Goal: Task Accomplishment & Management: Use online tool/utility

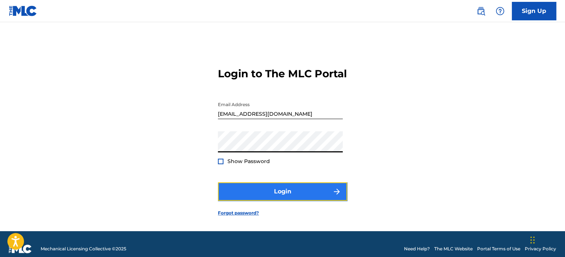
click at [298, 201] on button "Login" at bounding box center [282, 191] width 129 height 18
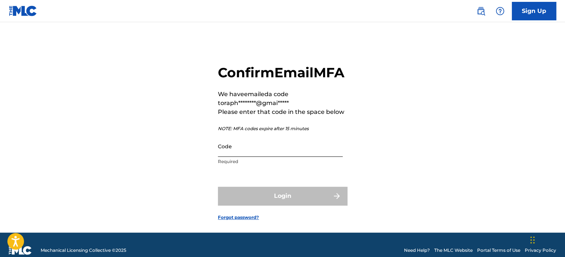
click at [277, 157] on input "Code" at bounding box center [280, 146] width 125 height 21
paste input "525729"
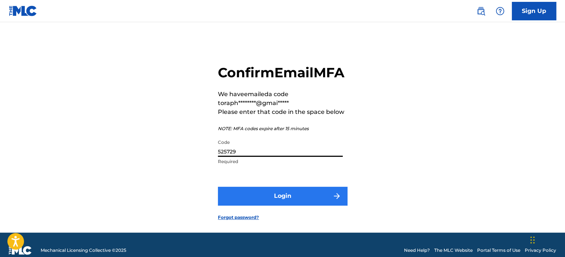
type input "525729"
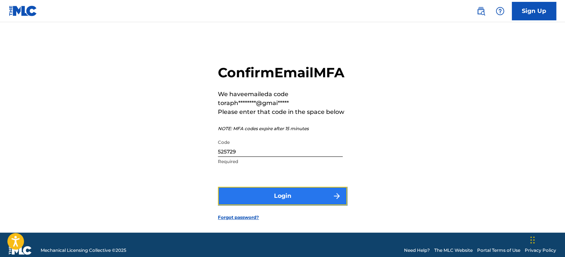
click at [281, 205] on button "Login" at bounding box center [282, 196] width 129 height 18
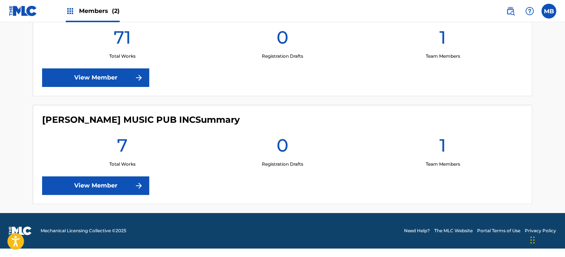
scroll to position [216, 0]
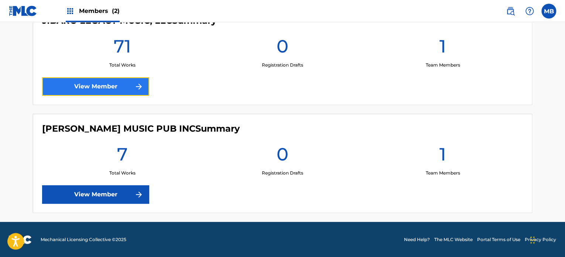
click at [103, 86] on link "View Member" at bounding box center [95, 86] width 107 height 18
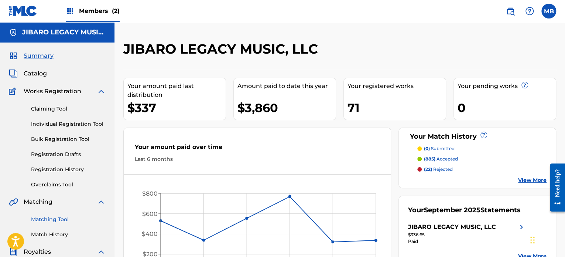
click at [58, 219] on link "Matching Tool" at bounding box center [68, 219] width 75 height 8
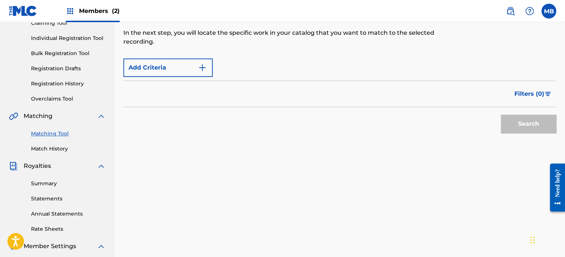
scroll to position [74, 0]
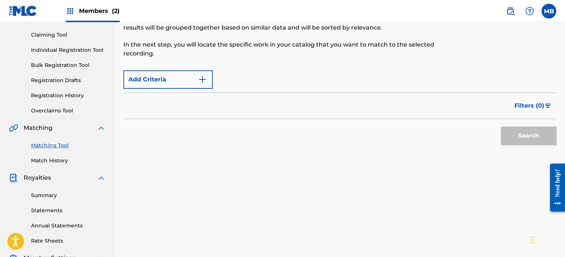
click at [226, 80] on div "Add Criteria" at bounding box center [339, 79] width 433 height 18
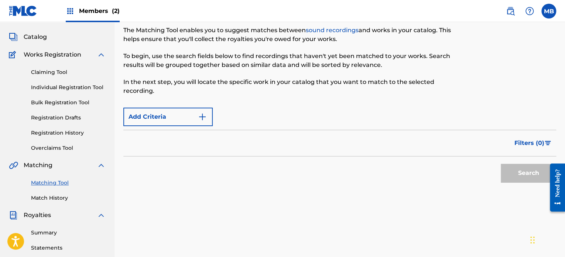
scroll to position [0, 0]
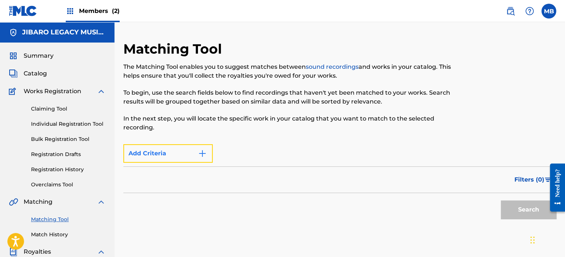
click at [204, 153] on img "Search Form" at bounding box center [202, 153] width 9 height 9
click at [169, 156] on div "Max Criteria Reached" at bounding box center [167, 153] width 89 height 18
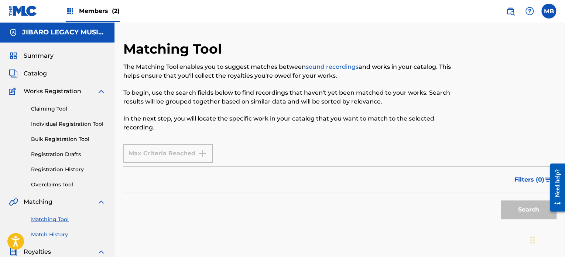
click at [58, 236] on link "Match History" at bounding box center [68, 235] width 75 height 8
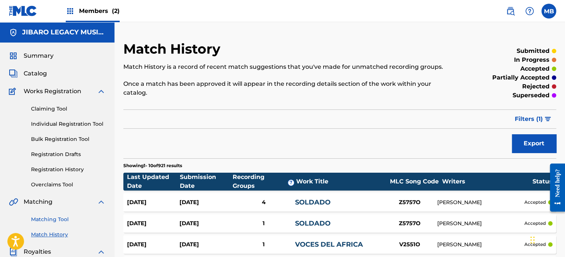
click at [53, 219] on link "Matching Tool" at bounding box center [68, 219] width 75 height 8
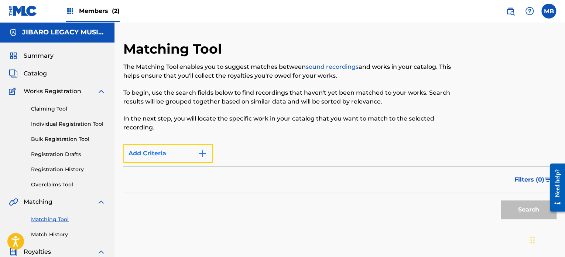
click at [207, 153] on img "Search Form" at bounding box center [202, 153] width 9 height 9
click at [152, 152] on button "Add Criteria" at bounding box center [167, 153] width 89 height 18
click at [293, 177] on div "Filters ( 0 )" at bounding box center [339, 179] width 433 height 27
click at [203, 152] on div "Max Criteria Reached" at bounding box center [167, 153] width 89 height 18
click at [49, 217] on link "Matching Tool" at bounding box center [68, 219] width 75 height 8
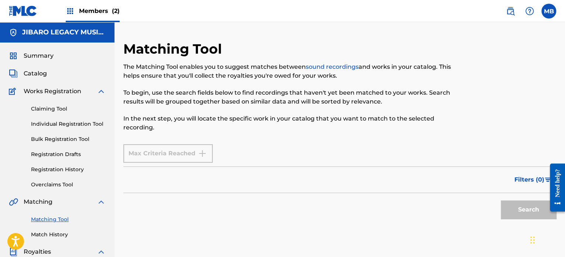
click at [32, 202] on span "Matching" at bounding box center [38, 201] width 29 height 9
click at [55, 234] on link "Match History" at bounding box center [68, 235] width 75 height 8
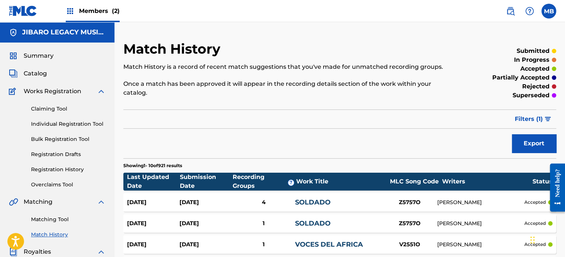
click at [55, 215] on div "Matching Tool Match History" at bounding box center [57, 222] width 97 height 32
click at [58, 221] on link "Matching Tool" at bounding box center [68, 219] width 75 height 8
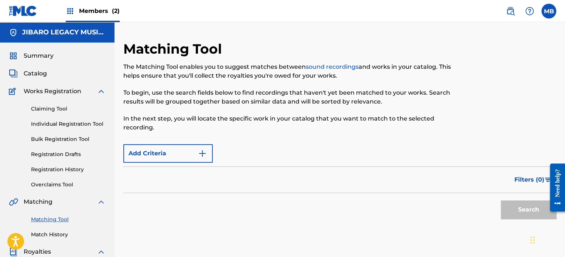
click at [281, 195] on div "Search" at bounding box center [339, 208] width 433 height 30
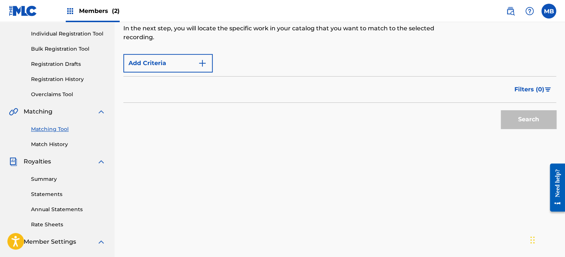
scroll to position [53, 0]
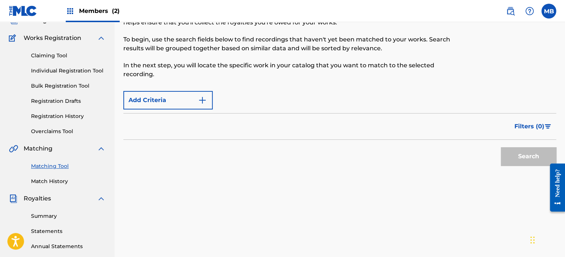
click at [233, 99] on div "Add Criteria" at bounding box center [339, 100] width 433 height 18
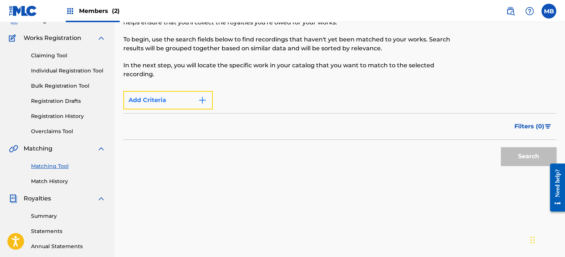
click at [204, 100] on img "Search Form" at bounding box center [202, 100] width 9 height 9
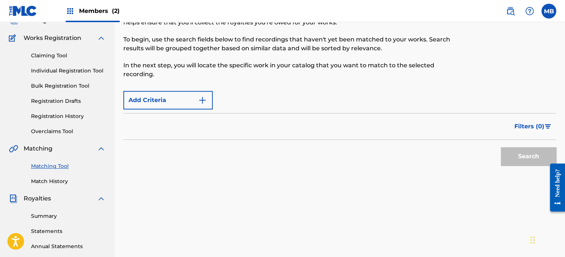
click at [208, 130] on div "Filters ( 0 )" at bounding box center [339, 126] width 433 height 27
click at [235, 99] on div "Add Criteria" at bounding box center [339, 100] width 433 height 18
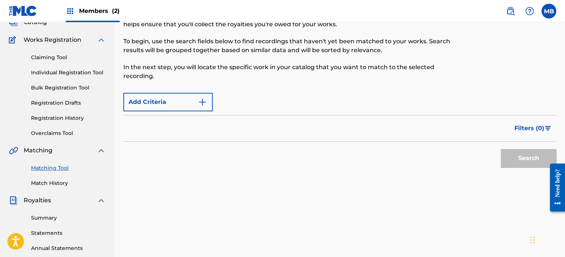
scroll to position [0, 0]
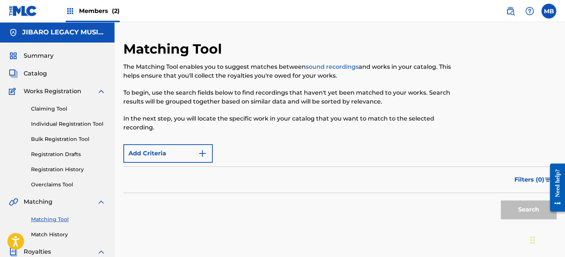
click at [96, 11] on span "Members (2)" at bounding box center [99, 11] width 41 height 8
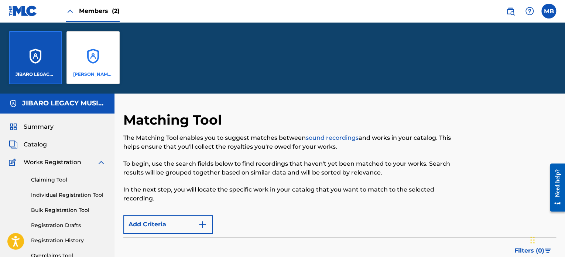
click at [91, 61] on div "[PERSON_NAME] MUSIC PUB INC" at bounding box center [92, 57] width 53 height 53
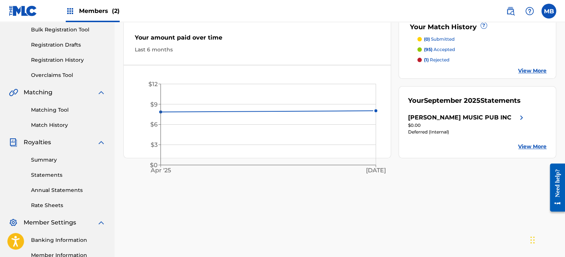
scroll to position [111, 0]
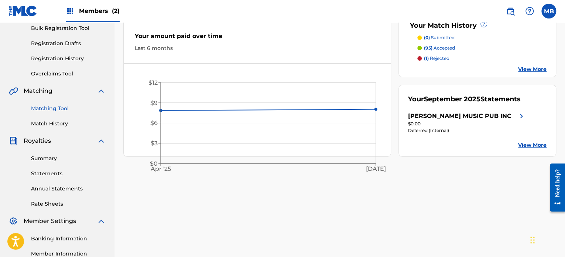
click at [49, 108] on link "Matching Tool" at bounding box center [68, 109] width 75 height 8
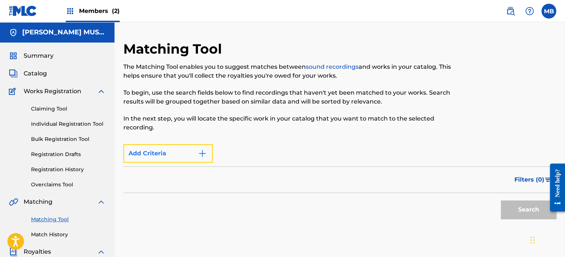
click at [202, 151] on img "Search Form" at bounding box center [202, 153] width 9 height 9
click at [227, 152] on div "Add Criteria" at bounding box center [339, 153] width 433 height 18
click at [226, 181] on div "Filters ( 0 )" at bounding box center [339, 179] width 433 height 27
click at [167, 134] on div "Matching Tool The Matching Tool enables you to suggest matches between sound re…" at bounding box center [289, 91] width 333 height 100
click at [129, 152] on button "Add Criteria" at bounding box center [167, 153] width 89 height 18
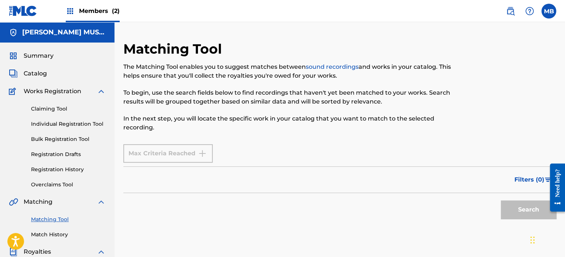
click at [129, 150] on div "Max Criteria Reached" at bounding box center [167, 153] width 89 height 18
click at [204, 154] on div "Max Criteria Reached" at bounding box center [167, 153] width 89 height 18
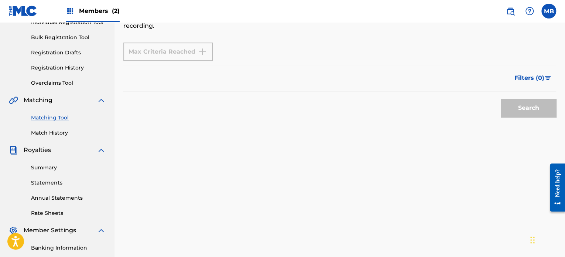
scroll to position [74, 0]
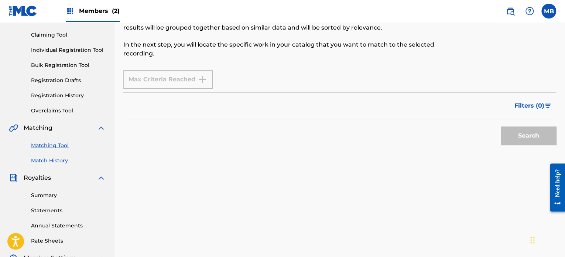
click at [67, 159] on link "Match History" at bounding box center [68, 161] width 75 height 8
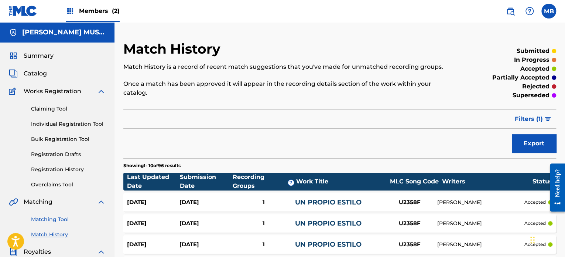
click at [47, 219] on link "Matching Tool" at bounding box center [68, 219] width 75 height 8
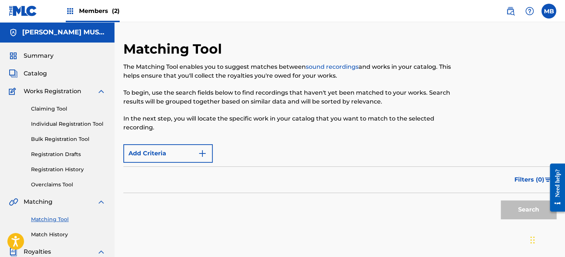
click at [335, 69] on link "sound recordings" at bounding box center [332, 66] width 53 height 7
click at [228, 150] on div "Add Criteria" at bounding box center [339, 153] width 433 height 18
click at [166, 129] on p "In the next step, you will locate the specific work in your catalog that you wa…" at bounding box center [289, 123] width 333 height 18
click at [204, 153] on img "Search Form" at bounding box center [202, 153] width 9 height 9
click at [223, 151] on div "Add Criteria" at bounding box center [339, 153] width 433 height 18
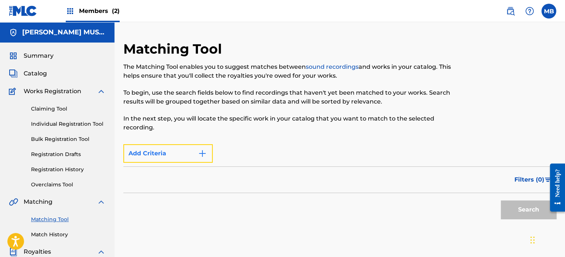
click at [201, 152] on img "Search Form" at bounding box center [202, 153] width 9 height 9
click at [202, 152] on div "Max Criteria Reached" at bounding box center [167, 153] width 89 height 18
click at [44, 56] on span "Summary" at bounding box center [39, 55] width 30 height 9
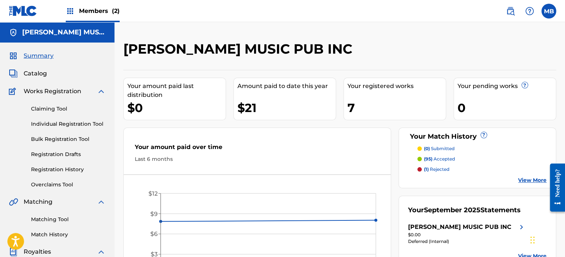
click at [94, 8] on span "Members (2)" at bounding box center [99, 11] width 41 height 8
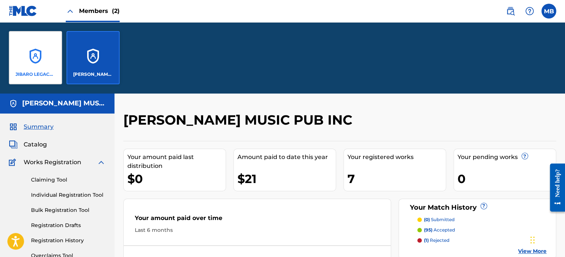
click at [40, 60] on div "JIBARO LEGACY MUSIC, LLC" at bounding box center [35, 57] width 53 height 53
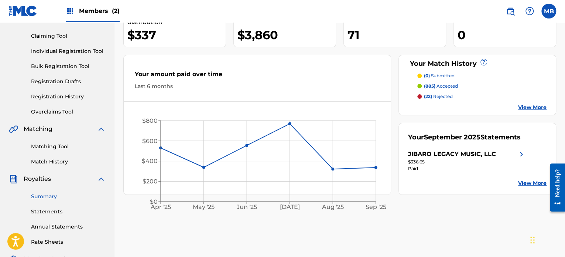
scroll to position [74, 0]
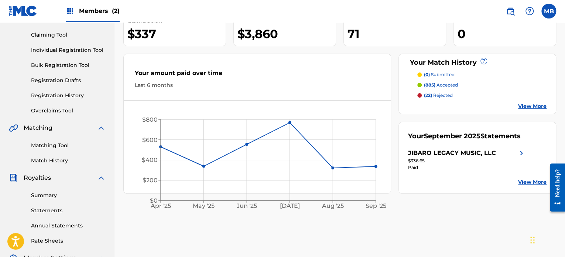
click at [432, 94] on span "(22)" at bounding box center [428, 95] width 8 height 6
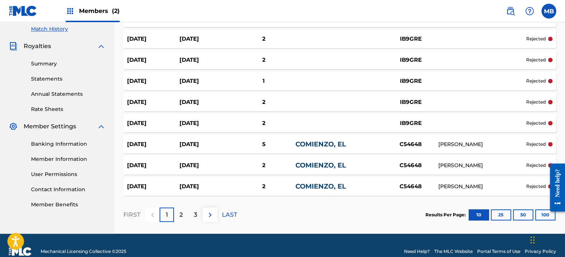
scroll to position [208, 0]
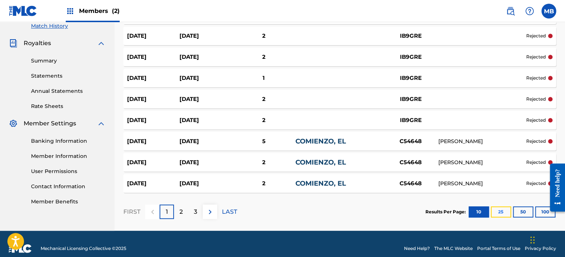
click at [498, 206] on button "25" at bounding box center [501, 211] width 20 height 11
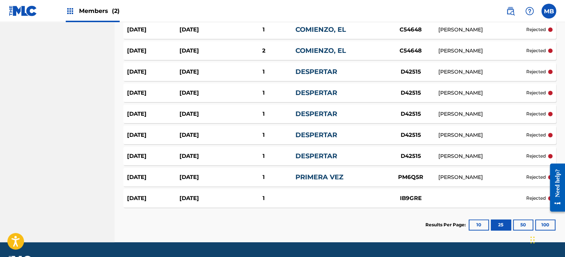
scroll to position [458, 0]
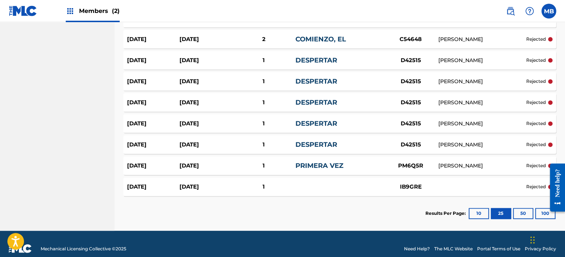
click at [137, 161] on div "[DATE]" at bounding box center [153, 165] width 52 height 8
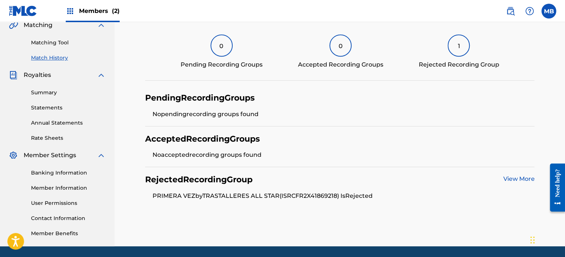
scroll to position [164, 0]
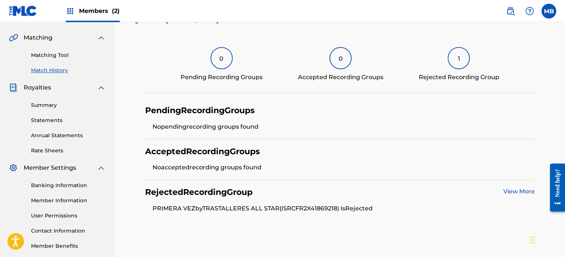
click at [463, 59] on div "1" at bounding box center [459, 58] width 22 height 22
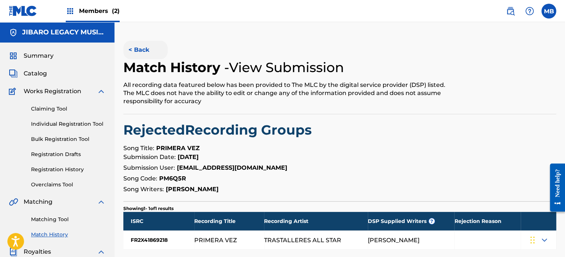
click at [142, 47] on button "< Back" at bounding box center [145, 50] width 44 height 18
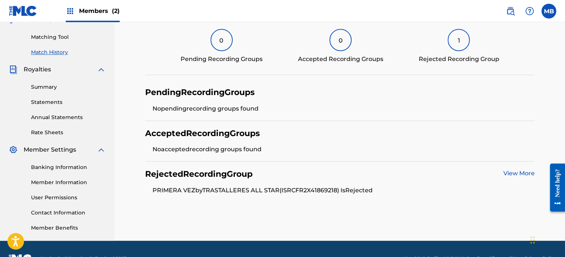
scroll to position [164, 0]
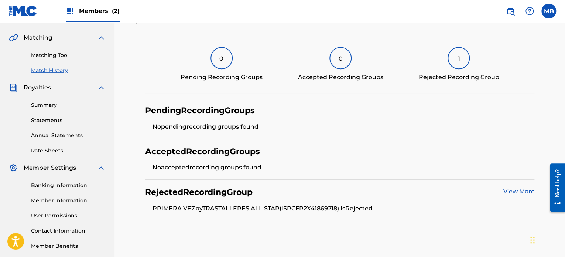
click at [455, 53] on div "1" at bounding box center [459, 58] width 22 height 22
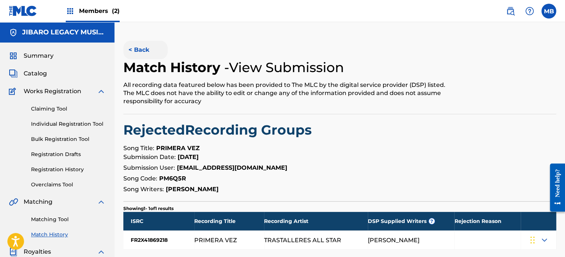
click at [144, 47] on button "< Back" at bounding box center [145, 50] width 44 height 18
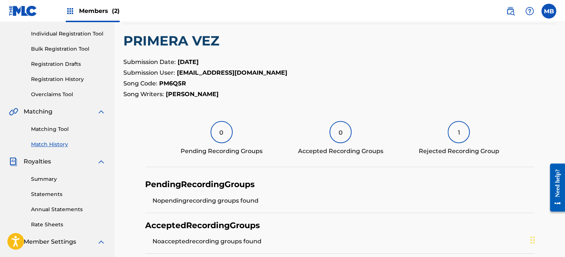
scroll to position [53, 0]
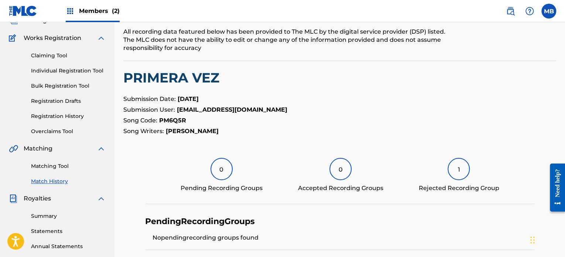
click at [456, 163] on div "1" at bounding box center [459, 169] width 22 height 22
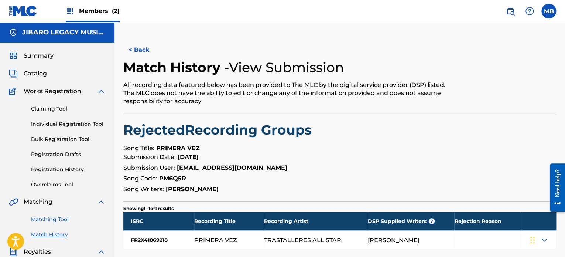
click at [56, 219] on link "Matching Tool" at bounding box center [68, 219] width 75 height 8
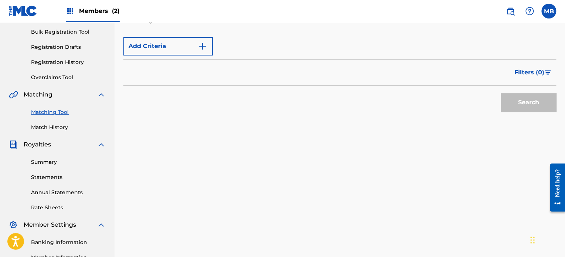
scroll to position [111, 0]
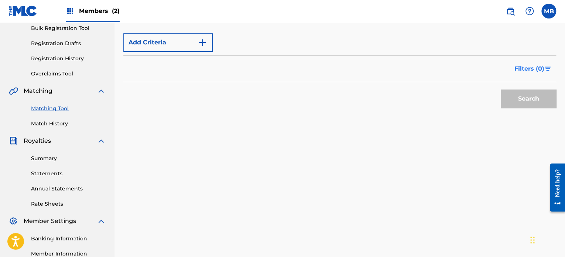
click at [542, 68] on span "Filters ( 0 )" at bounding box center [530, 68] width 30 height 9
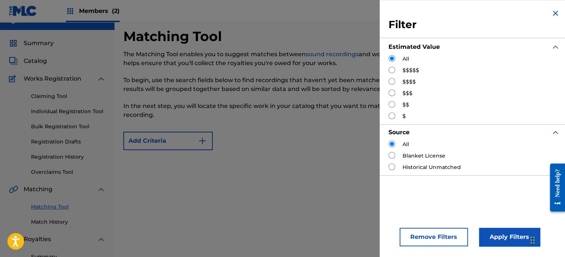
scroll to position [0, 0]
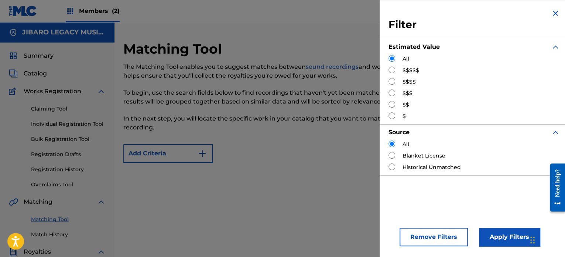
click at [552, 12] on img "Search Form" at bounding box center [555, 13] width 9 height 9
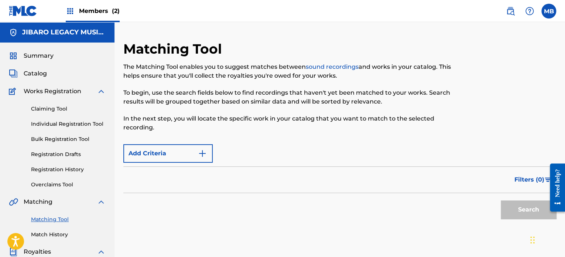
click at [533, 213] on div "Search" at bounding box center [526, 208] width 59 height 30
click at [529, 208] on div "Search" at bounding box center [526, 208] width 59 height 30
click at [204, 171] on div "Filters ( 0 )" at bounding box center [339, 179] width 433 height 27
click at [202, 152] on img "Search Form" at bounding box center [202, 153] width 9 height 9
click at [141, 184] on div "Filters ( 0 )" at bounding box center [339, 179] width 433 height 27
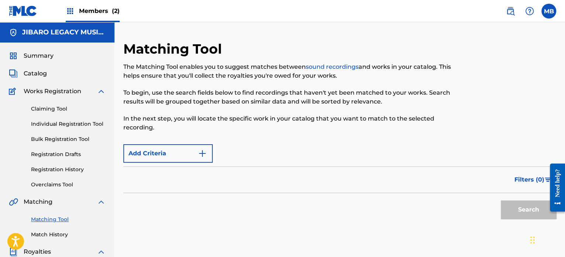
click at [58, 218] on link "Matching Tool" at bounding box center [68, 219] width 75 height 8
click at [549, 10] on label at bounding box center [549, 11] width 15 height 15
click at [549, 11] on input "MB [PERSON_NAME] [EMAIL_ADDRESS][DOMAIN_NAME] Profile Log out" at bounding box center [549, 11] width 0 height 0
click at [475, 144] on div "Members (2) MB MB [PERSON_NAME] [EMAIL_ADDRESS][DOMAIN_NAME] Profile Log out JI…" at bounding box center [282, 229] width 565 height 458
click at [548, 18] on nav "Members (2) MB MB [PERSON_NAME] [EMAIL_ADDRESS][DOMAIN_NAME] Profile Log out" at bounding box center [282, 11] width 565 height 22
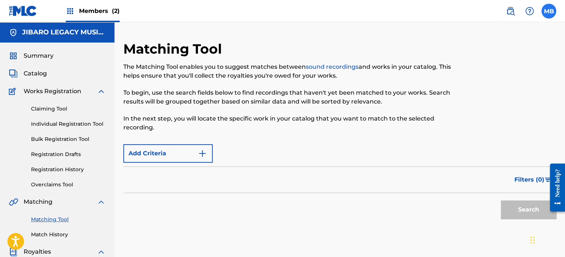
click at [548, 14] on label at bounding box center [549, 11] width 15 height 15
click at [549, 11] on input "MB [PERSON_NAME] [EMAIL_ADDRESS][DOMAIN_NAME] Profile Log out" at bounding box center [549, 11] width 0 height 0
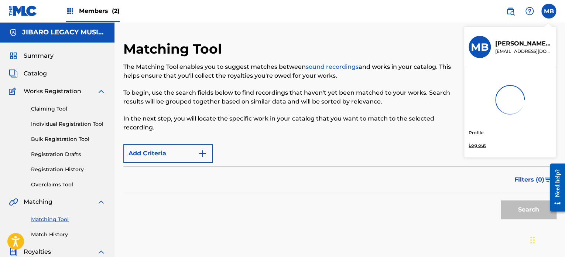
click at [471, 142] on div "Members (2) MB MB [PERSON_NAME] [EMAIL_ADDRESS][DOMAIN_NAME] Profile Log out JI…" at bounding box center [282, 229] width 565 height 458
